Goal: Find specific page/section

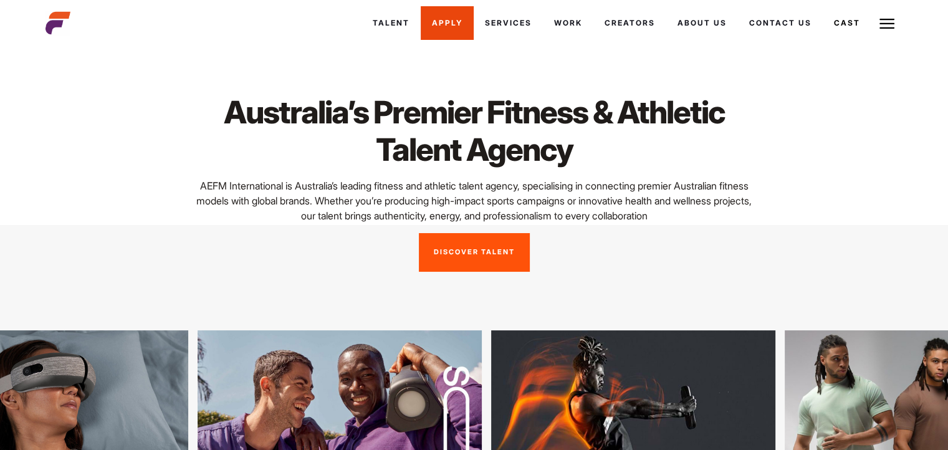
click at [462, 32] on link "Apply" at bounding box center [447, 23] width 53 height 34
